Goal: Information Seeking & Learning: Learn about a topic

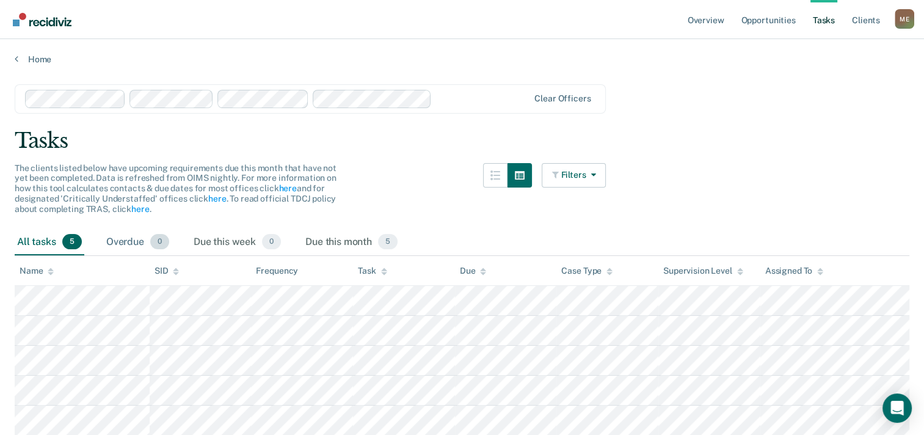
scroll to position [61, 0]
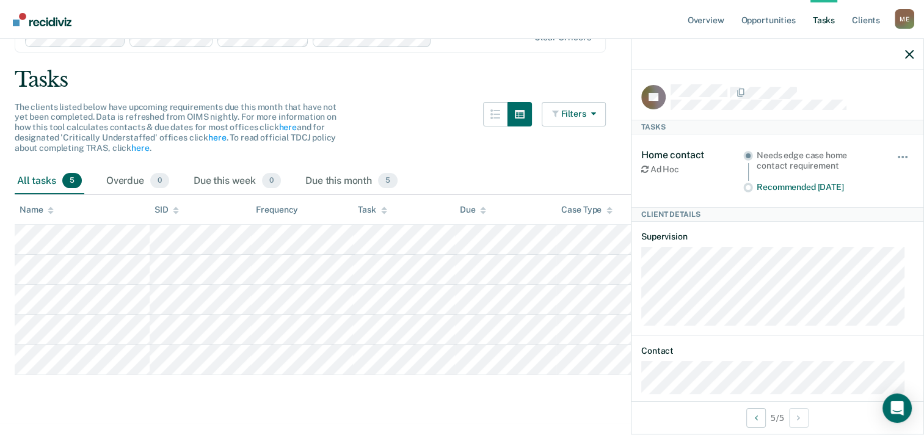
click at [417, 134] on div "The clients listed below have upcoming requirements due this month that have no…" at bounding box center [310, 135] width 591 height 66
click at [907, 51] on icon "button" at bounding box center [909, 54] width 9 height 9
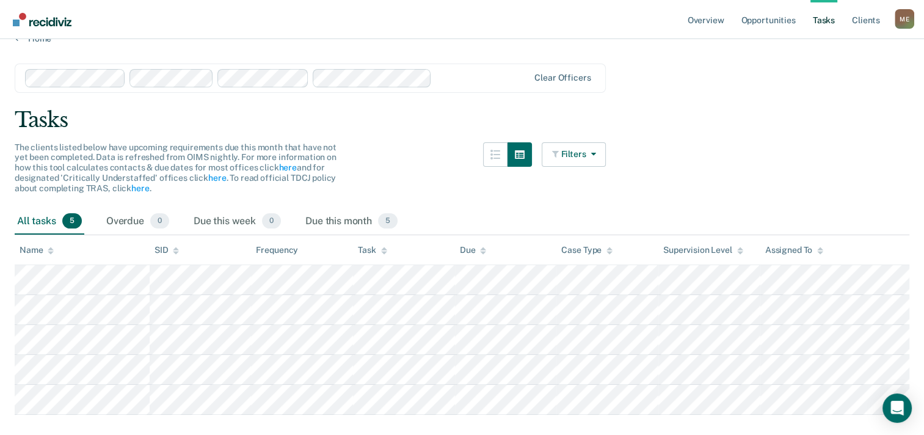
scroll to position [0, 0]
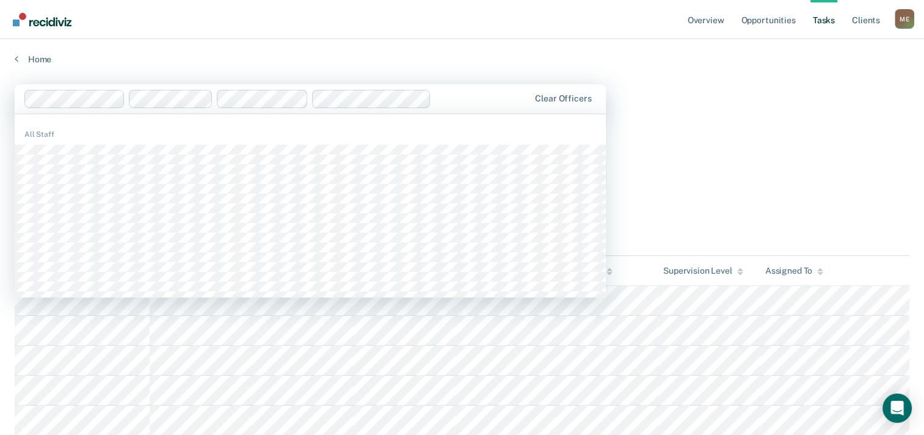
click at [481, 90] on div at bounding box center [277, 99] width 506 height 18
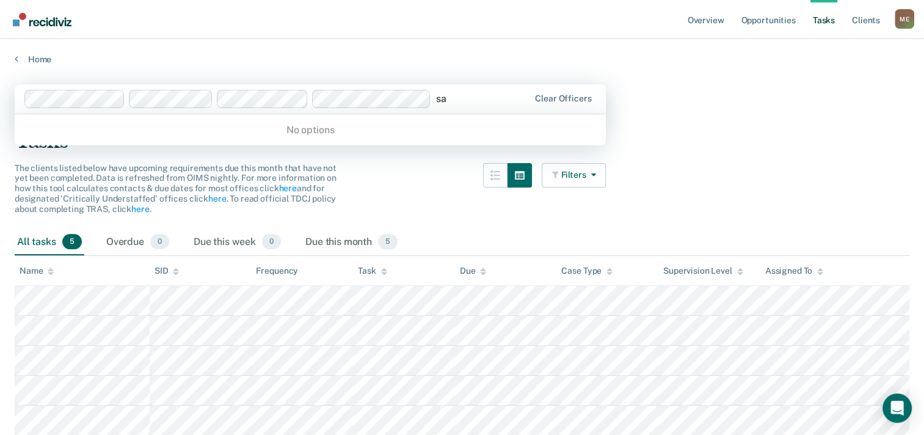
type input "s"
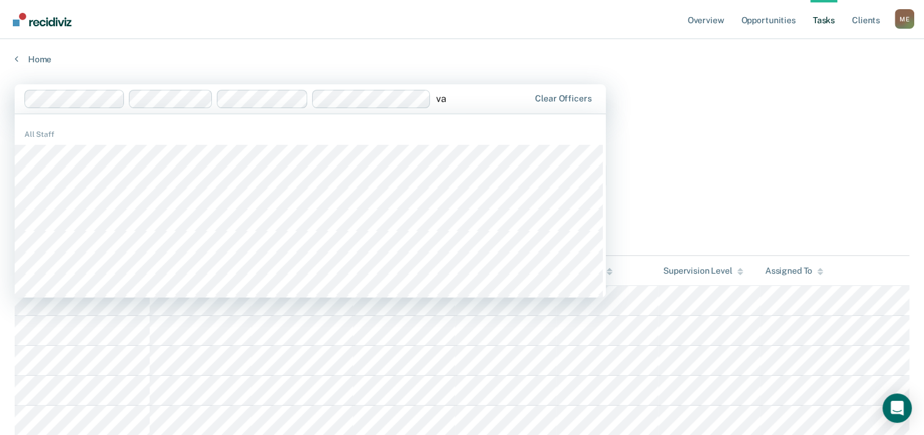
type input "v"
type input "m"
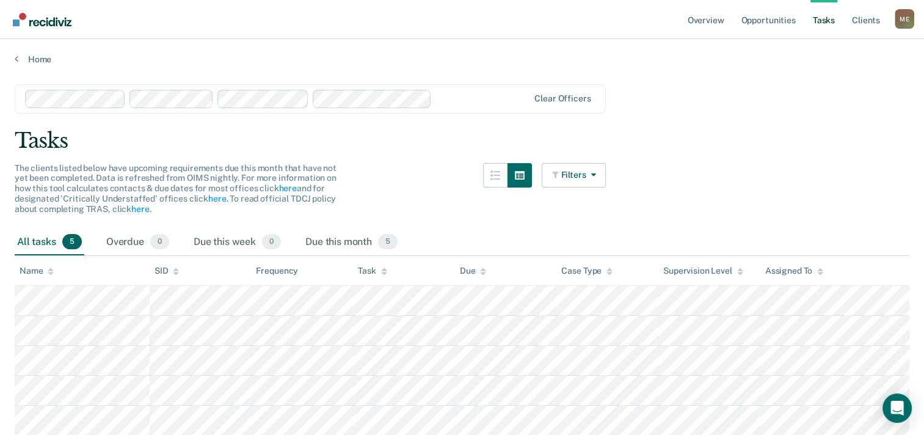
click at [909, 14] on div "M E" at bounding box center [905, 19] width 20 height 20
click at [39, 65] on main "Clear officers Tasks The clients listed below have upcoming requirements due th…" at bounding box center [462, 273] width 924 height 416
click at [20, 60] on link "Home" at bounding box center [462, 59] width 895 height 11
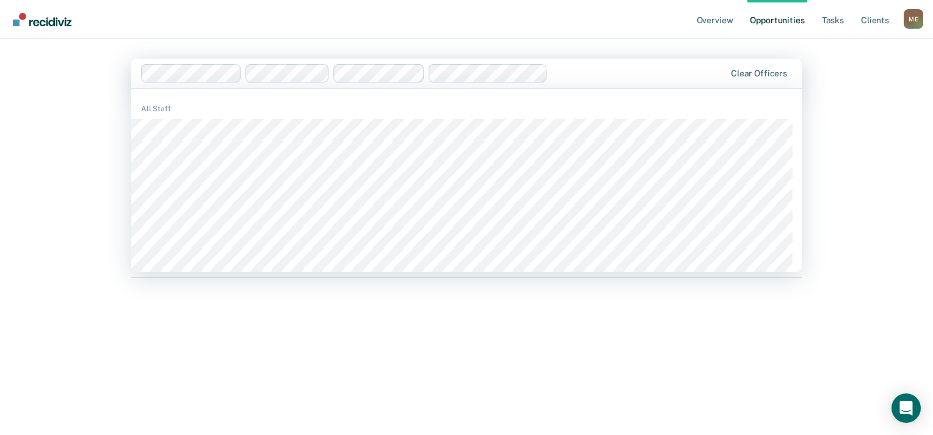
click at [602, 78] on div at bounding box center [639, 73] width 172 height 14
type input "m"
type input "s"
click at [727, 23] on link "Overview" at bounding box center [716, 19] width 42 height 39
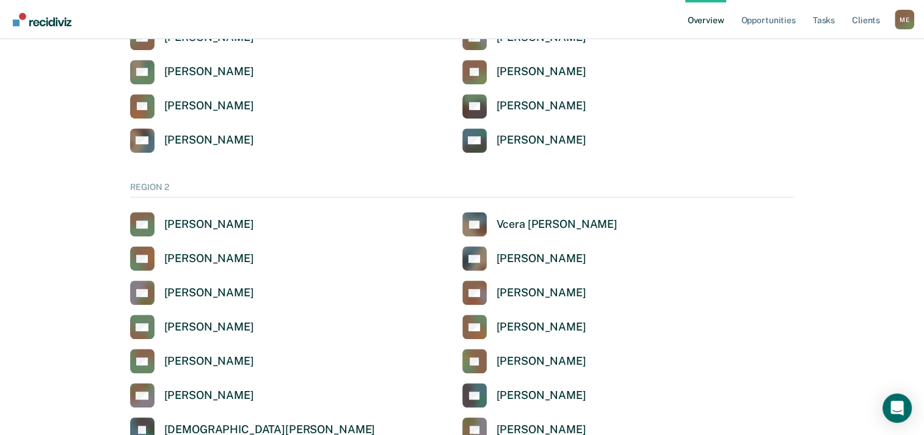
scroll to position [733, 0]
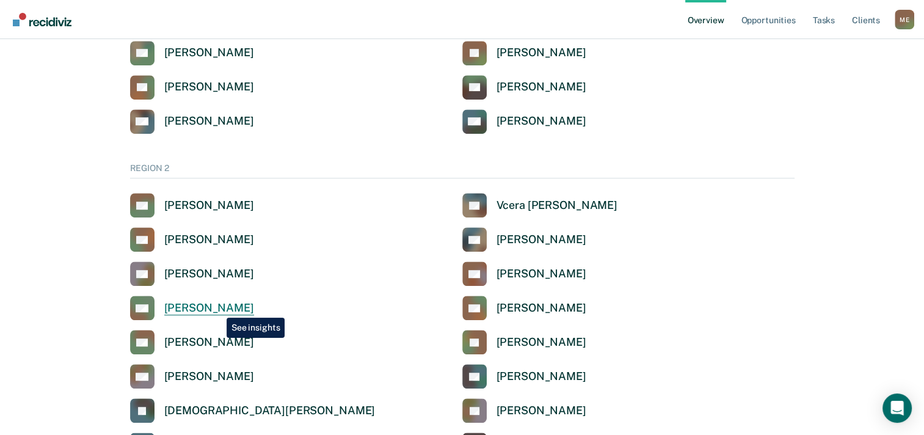
click at [217, 308] on div "[PERSON_NAME]" at bounding box center [209, 308] width 90 height 14
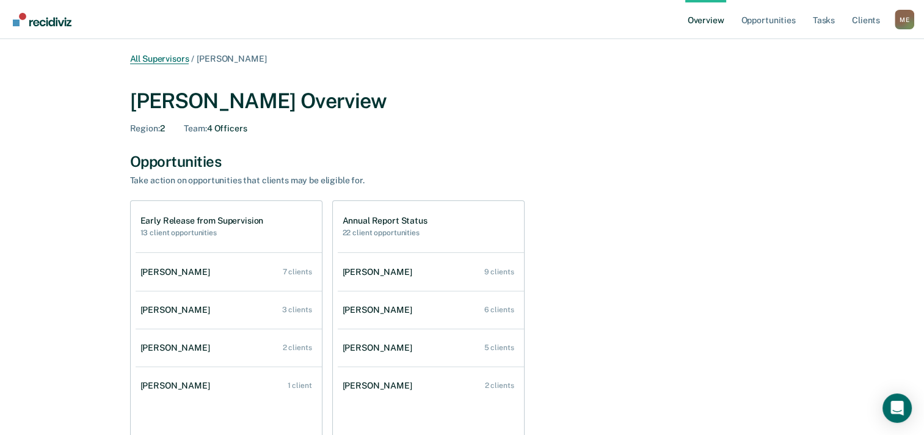
click at [183, 60] on link "All Supervisors" at bounding box center [159, 59] width 59 height 10
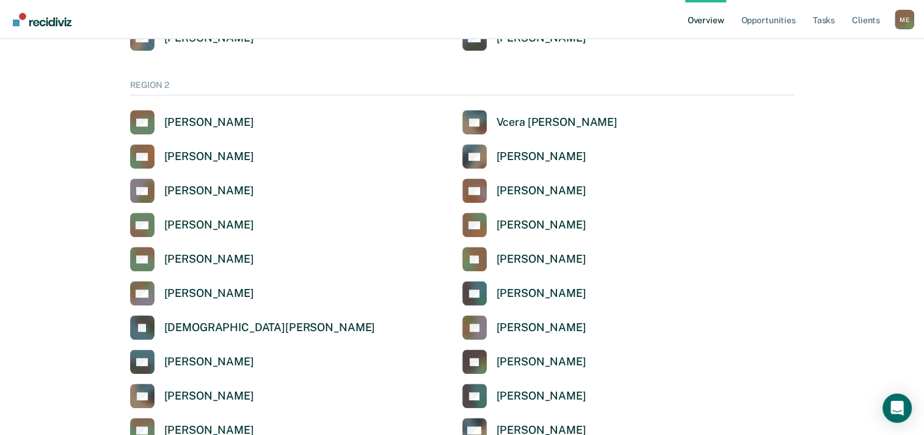
scroll to position [855, 0]
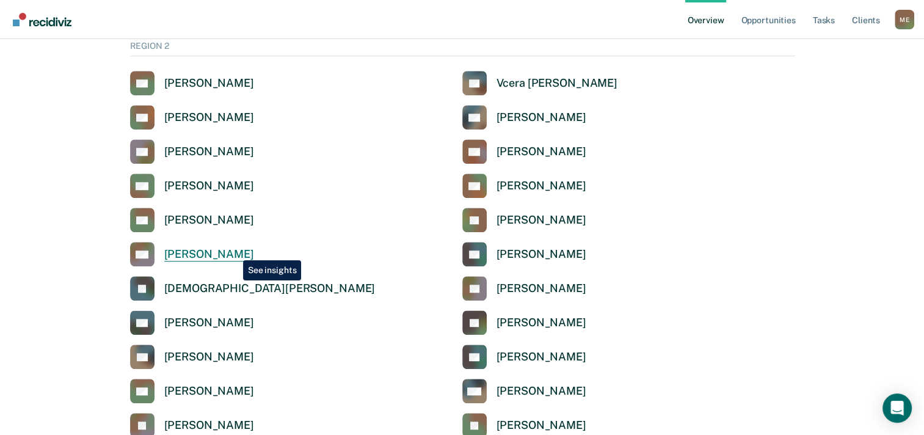
click at [234, 251] on div "[PERSON_NAME]" at bounding box center [209, 254] width 90 height 14
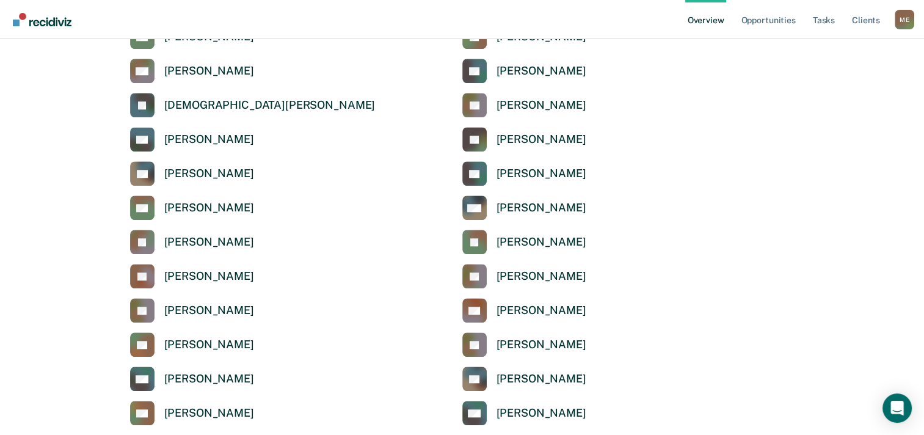
scroll to position [1100, 0]
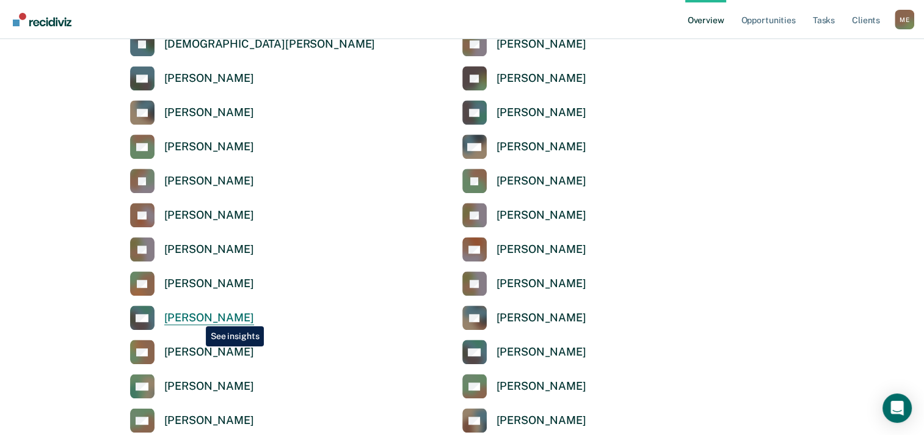
click at [197, 317] on div "[PERSON_NAME]" at bounding box center [209, 318] width 90 height 14
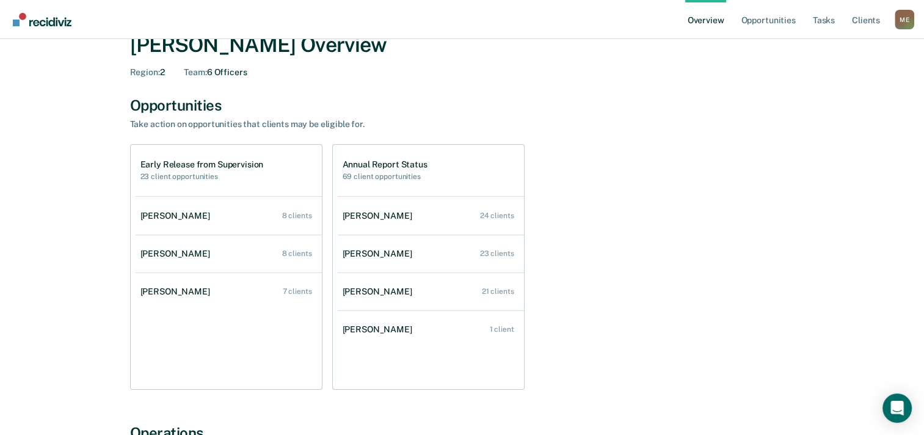
scroll to position [35, 0]
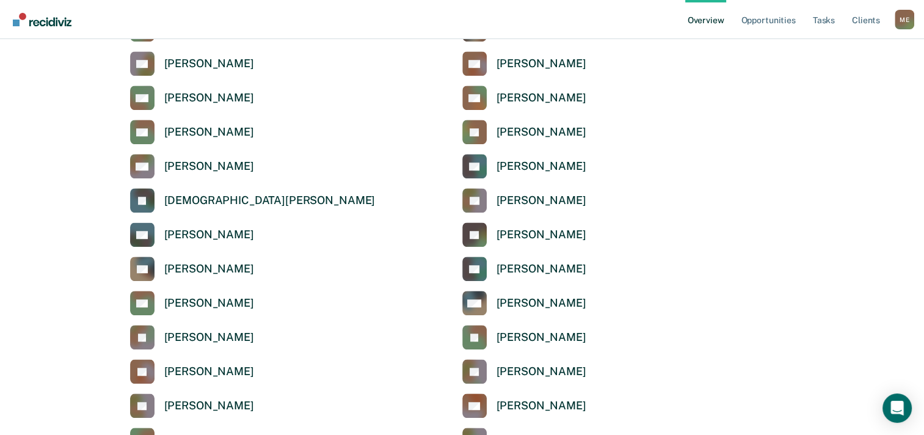
scroll to position [916, 0]
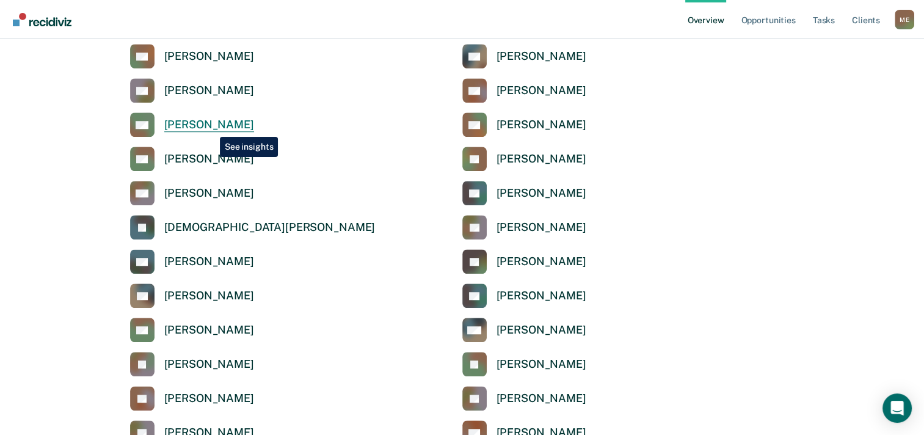
click at [211, 128] on div "[PERSON_NAME]" at bounding box center [209, 125] width 90 height 14
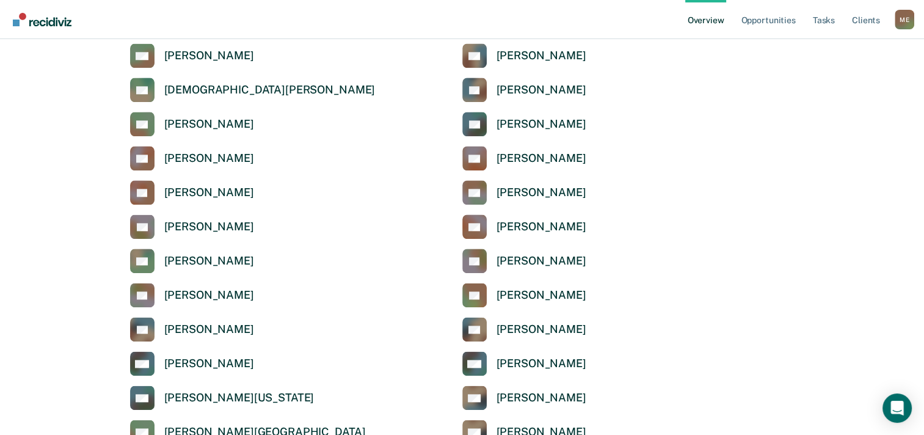
scroll to position [1466, 0]
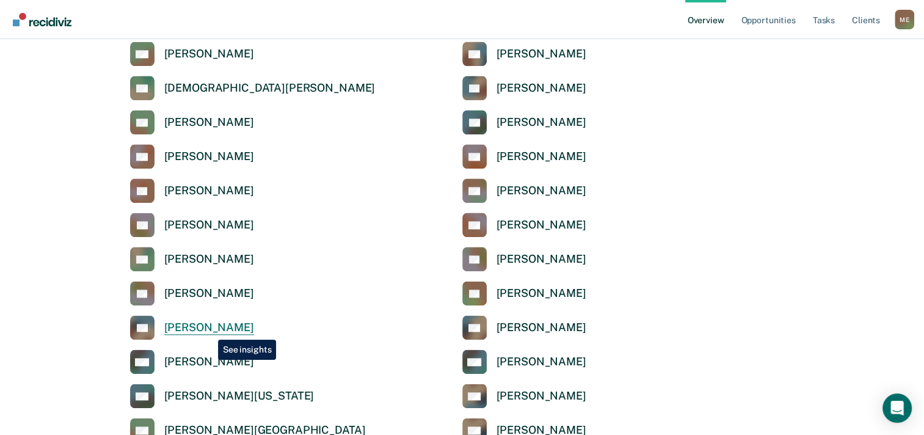
click at [209, 330] on div "[PERSON_NAME]" at bounding box center [209, 328] width 90 height 14
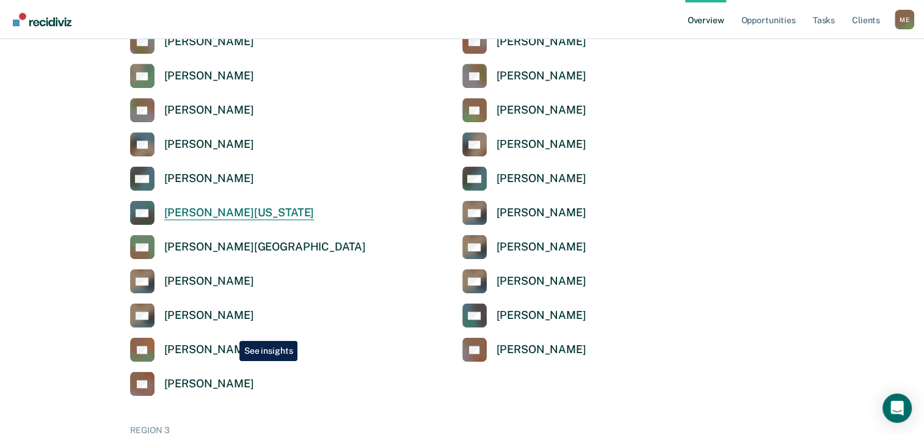
scroll to position [1711, 0]
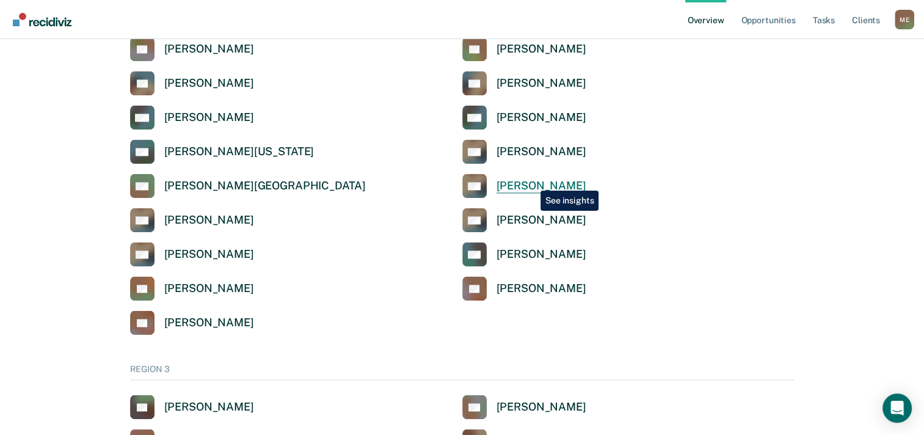
click at [531, 181] on div "[PERSON_NAME]" at bounding box center [542, 186] width 90 height 14
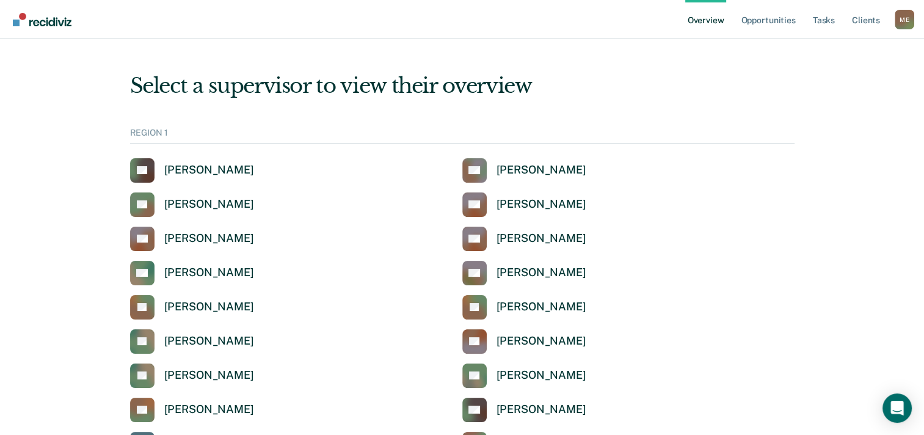
scroll to position [1711, 0]
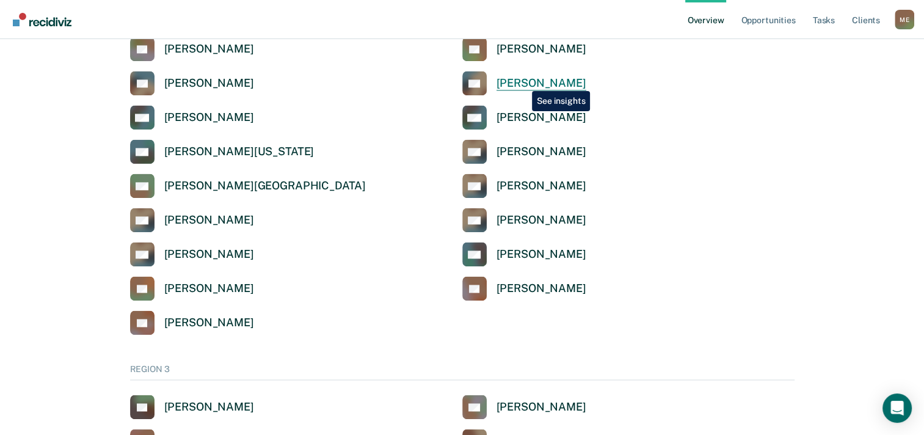
click at [523, 82] on div "[PERSON_NAME]" at bounding box center [542, 83] width 90 height 14
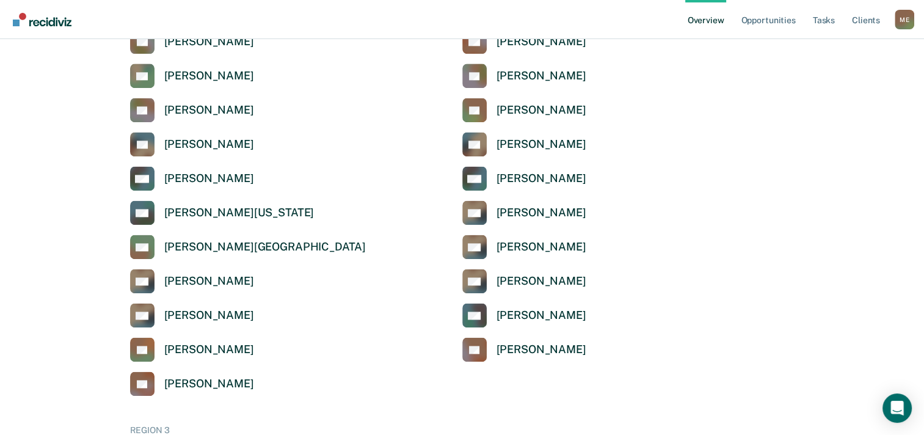
scroll to position [1649, 0]
click at [542, 109] on div "[PERSON_NAME]" at bounding box center [542, 110] width 90 height 14
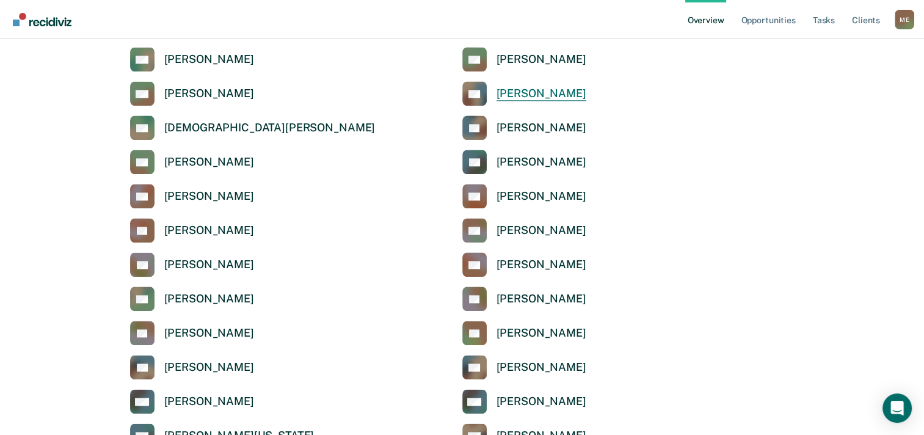
scroll to position [1405, 0]
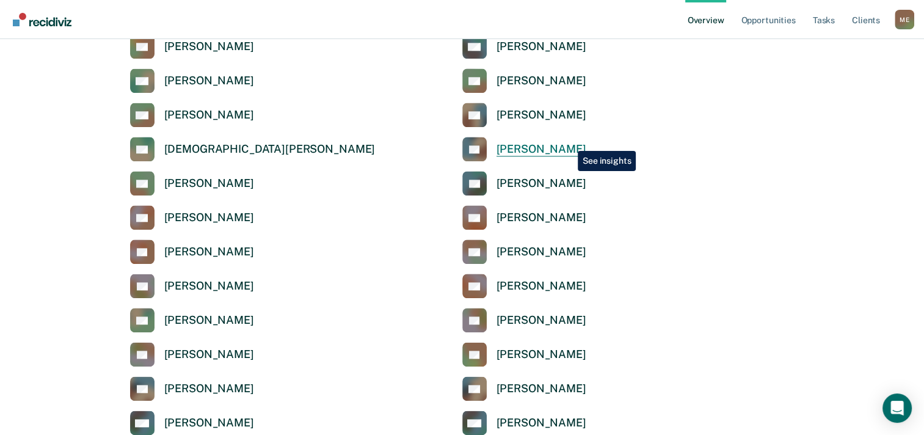
click at [569, 142] on div "[PERSON_NAME]" at bounding box center [542, 149] width 90 height 14
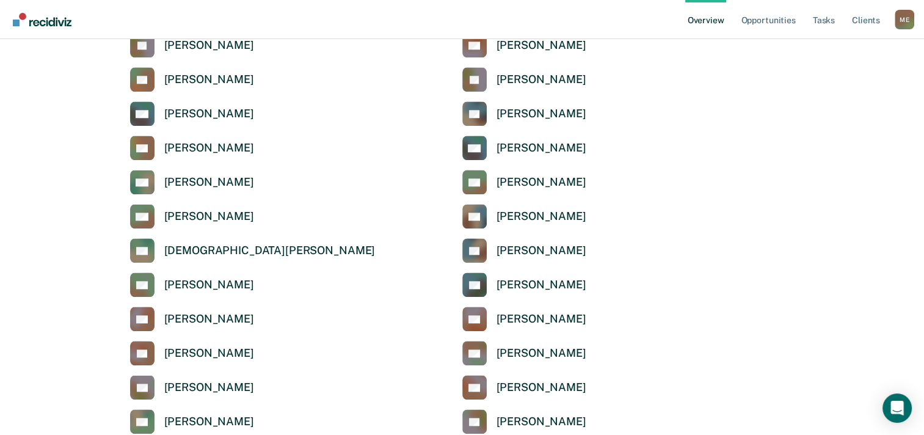
scroll to position [1283, 0]
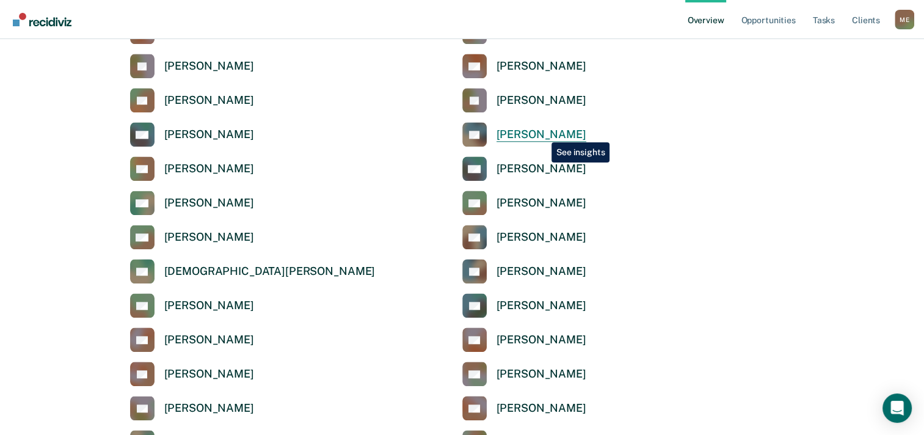
click at [542, 133] on div "[PERSON_NAME]" at bounding box center [542, 135] width 90 height 14
